Goal: Check status: Check status

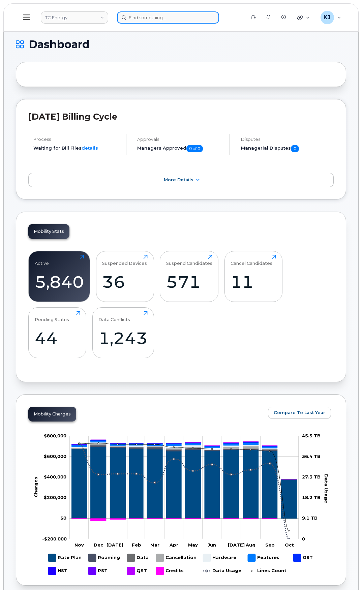
click at [146, 17] on input at bounding box center [168, 17] width 102 height 12
paste input "7789889579"
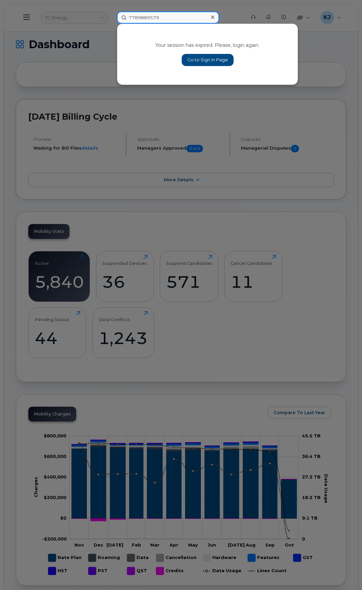
type input "7789889579"
click at [213, 15] on icon at bounding box center [212, 17] width 3 height 5
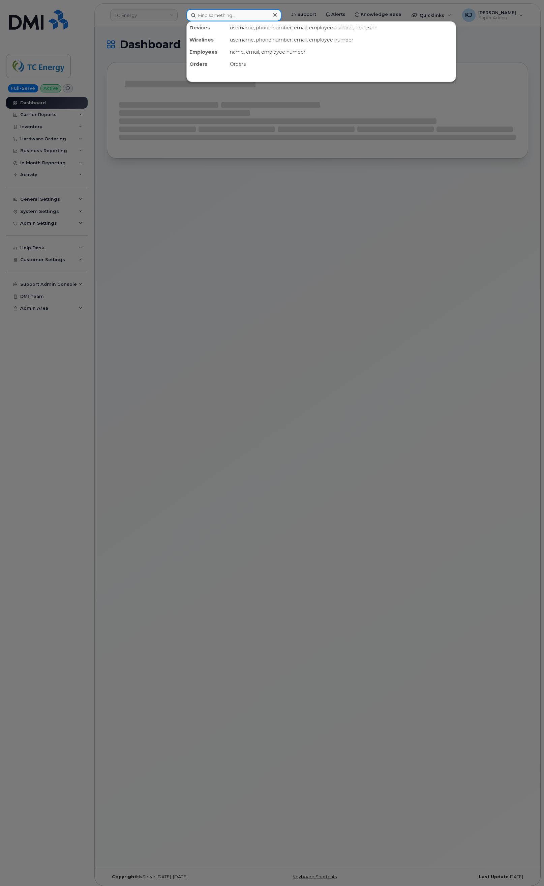
click at [232, 16] on input at bounding box center [233, 15] width 95 height 12
paste input "7789889579"
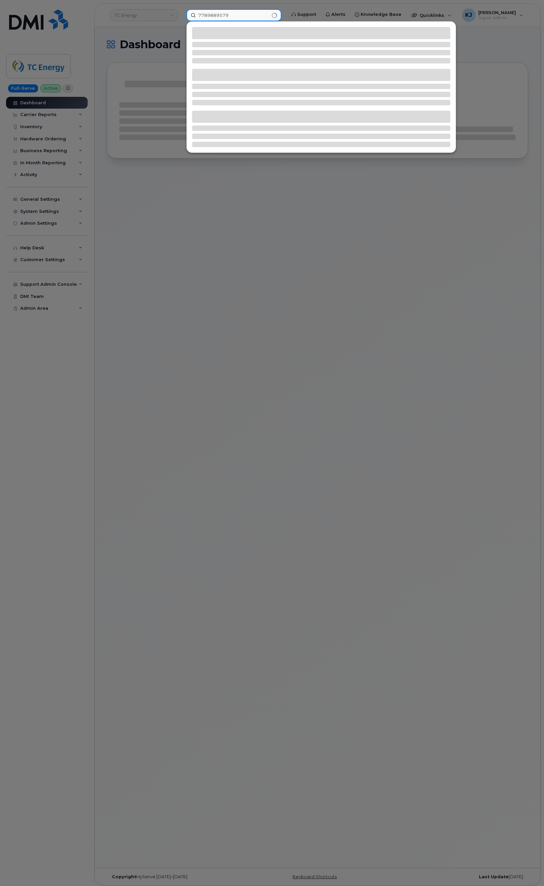
type input "7789889579"
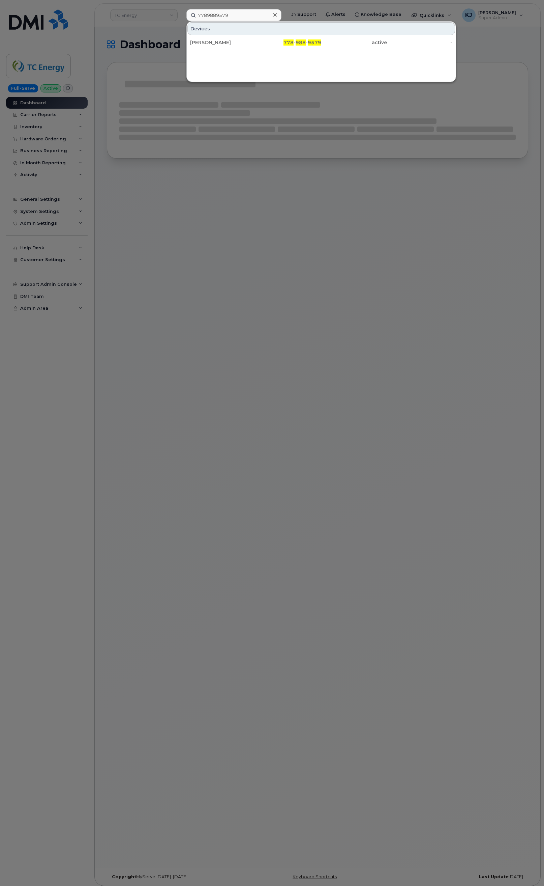
click at [267, 52] on div "Devices Kate Marotto 778 - 988 - 9579 active -" at bounding box center [321, 51] width 270 height 61
click at [270, 47] on div "778 - 988 - 9579" at bounding box center [289, 42] width 66 height 12
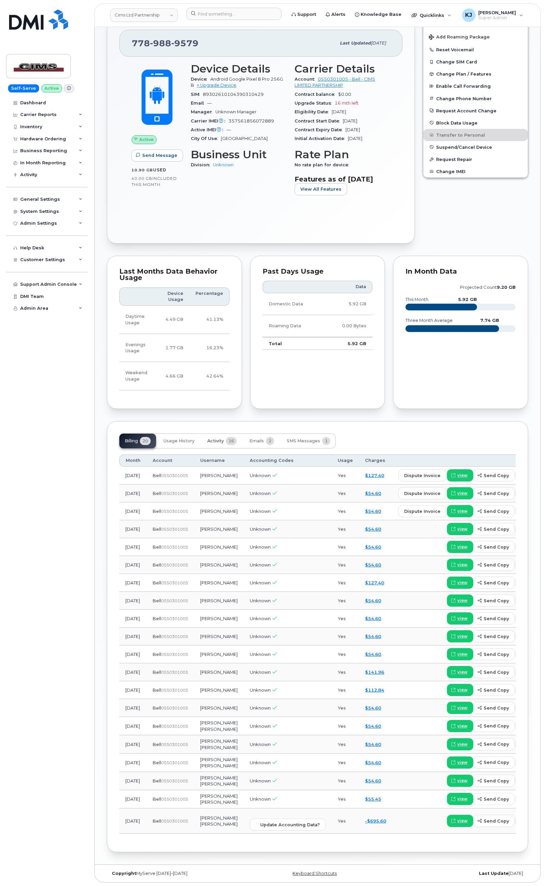
click at [220, 438] on span "Activity" at bounding box center [215, 440] width 17 height 5
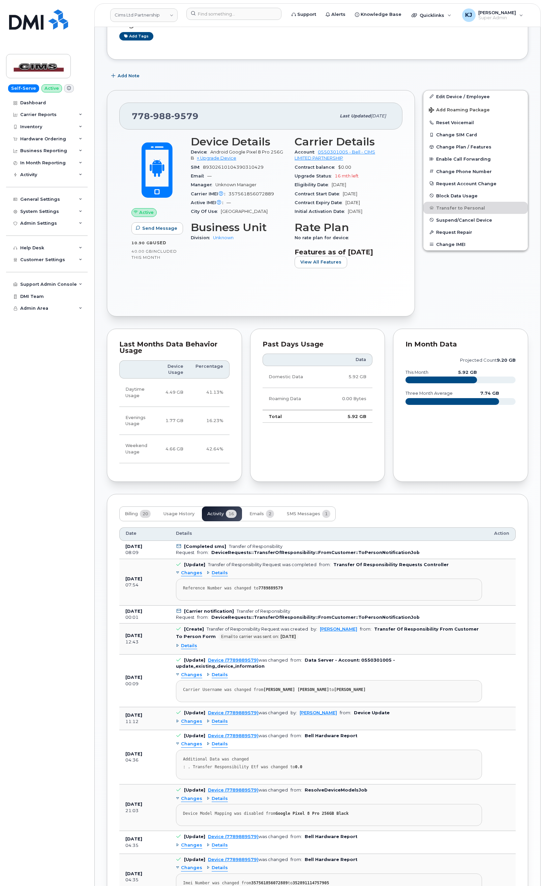
scroll to position [152, 0]
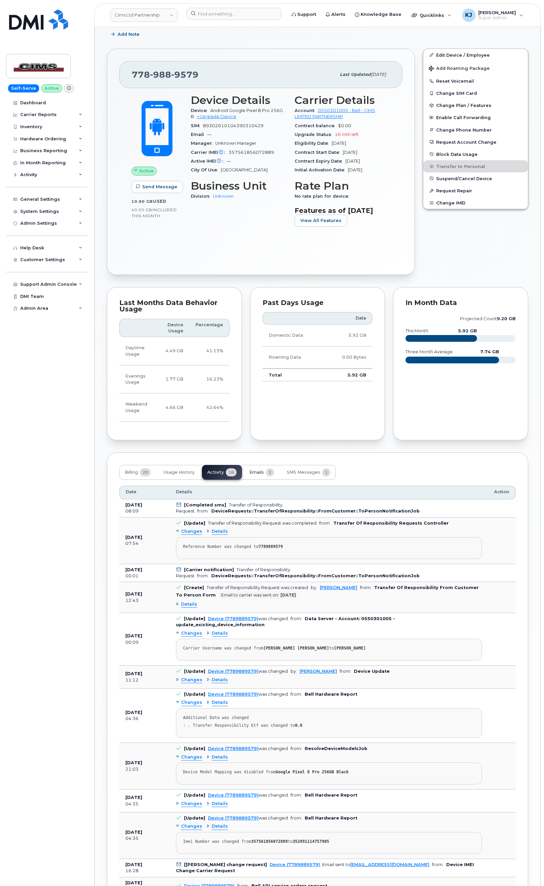
click at [255, 480] on button "Emails 2" at bounding box center [261, 472] width 35 height 15
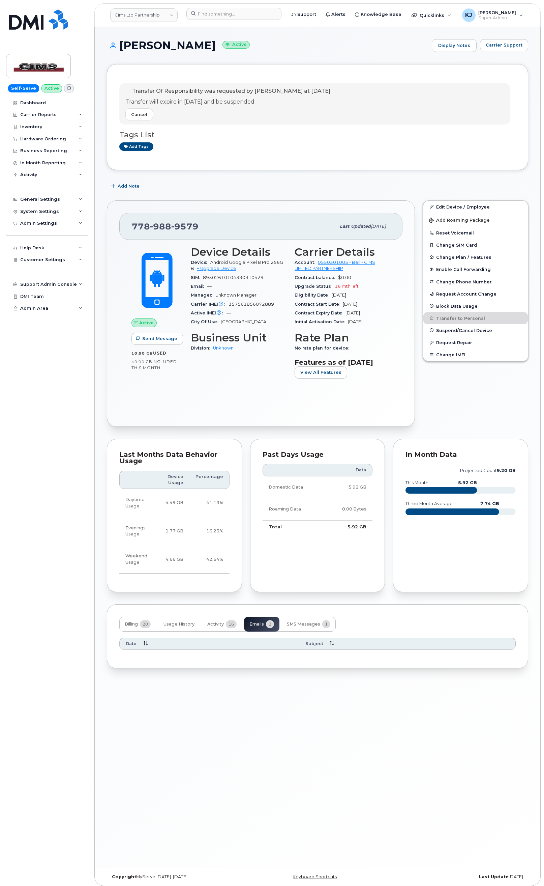
scroll to position [3, 0]
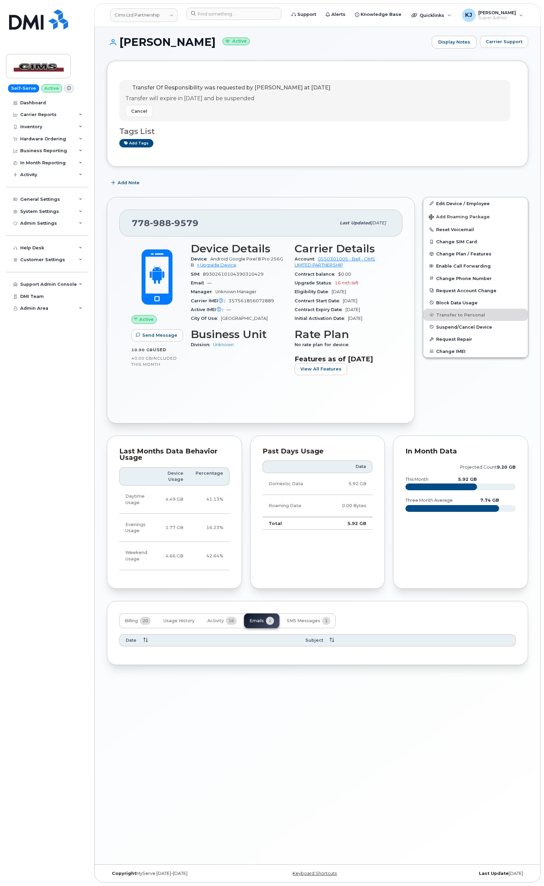
drag, startPoint x: 235, startPoint y: 103, endPoint x: 132, endPoint y: 86, distance: 104.2
click at [132, 86] on div "Transfer Of Responsibility was requested by Kate Marotto at Oct 10, 2025 Transf…" at bounding box center [227, 100] width 205 height 33
click at [237, 111] on div "Cancel" at bounding box center [227, 111] width 205 height 12
click at [314, 628] on button "SMS Messages 1" at bounding box center [309, 620] width 54 height 15
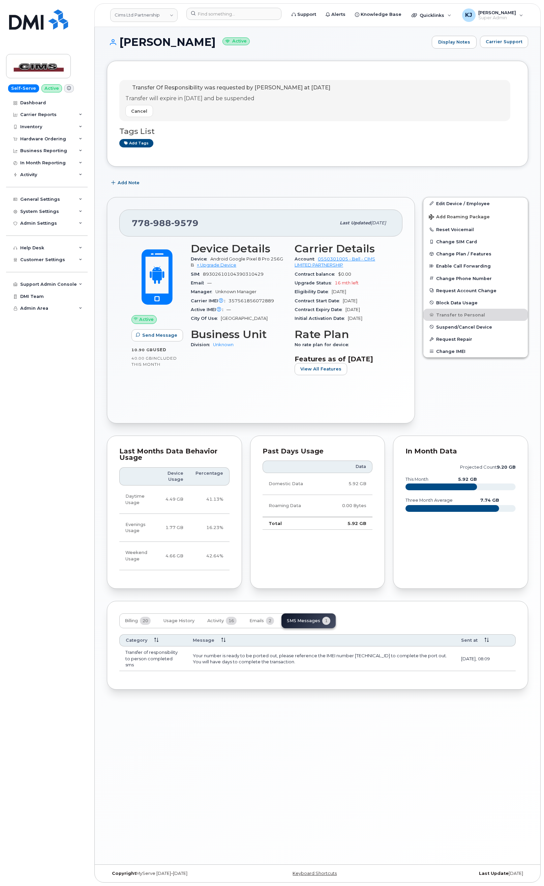
drag, startPoint x: 301, startPoint y: 673, endPoint x: 194, endPoint y: 667, distance: 107.4
click at [194, 667] on td "Your number is ready to be ported out, please reference the IMEI number 3575618…" at bounding box center [321, 658] width 268 height 25
click at [320, 671] on td "Your number is ready to be ported out, please reference the IMEI number 3575618…" at bounding box center [321, 658] width 268 height 25
drag, startPoint x: 320, startPoint y: 674, endPoint x: 192, endPoint y: 665, distance: 128.8
click at [192, 665] on td "Your number is ready to be ported out, please reference the IMEI number 3575618…" at bounding box center [321, 658] width 268 height 25
